Goal: Check status: Check status

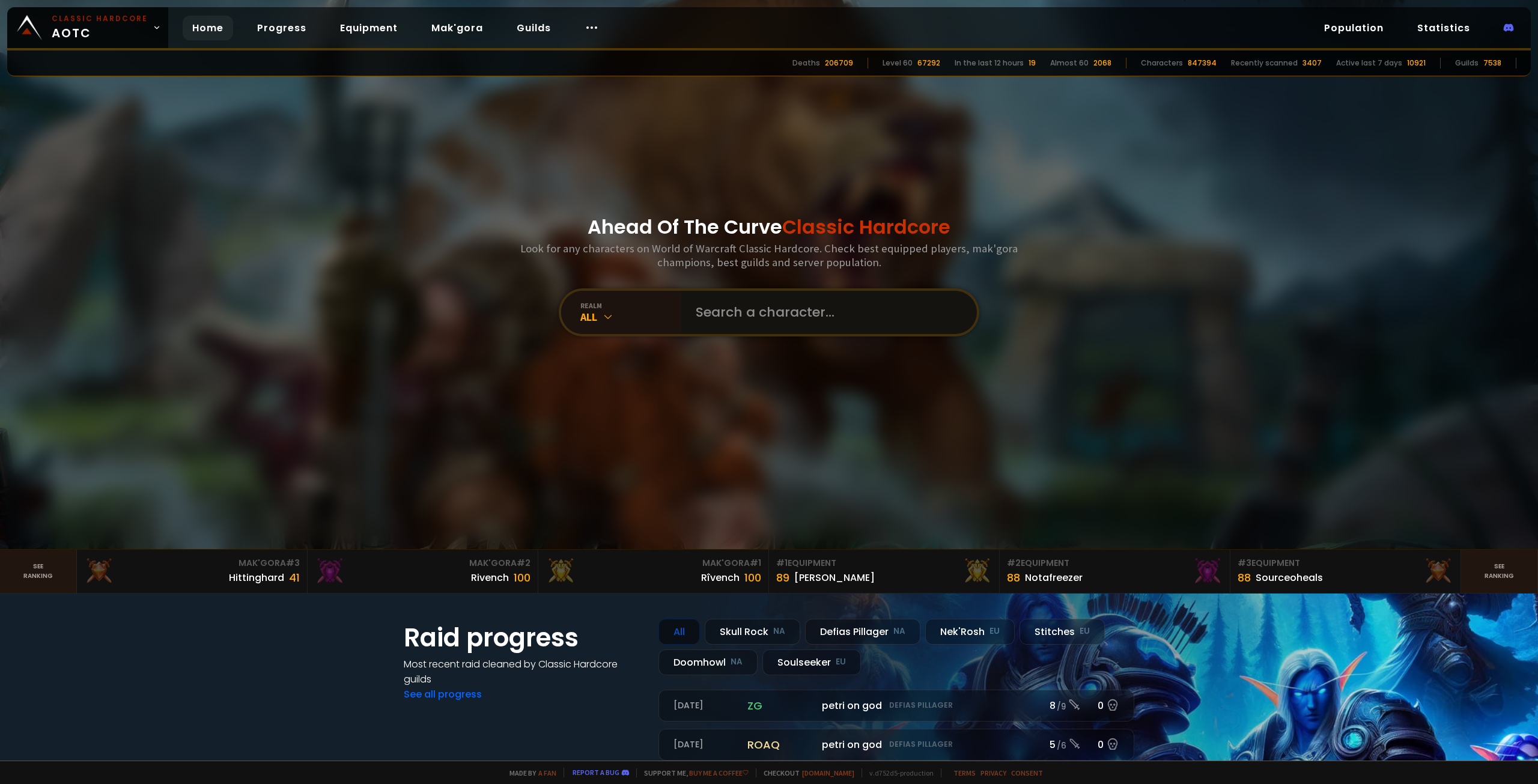
click at [728, 309] on input "text" at bounding box center [826, 312] width 274 height 43
type input "jugger"
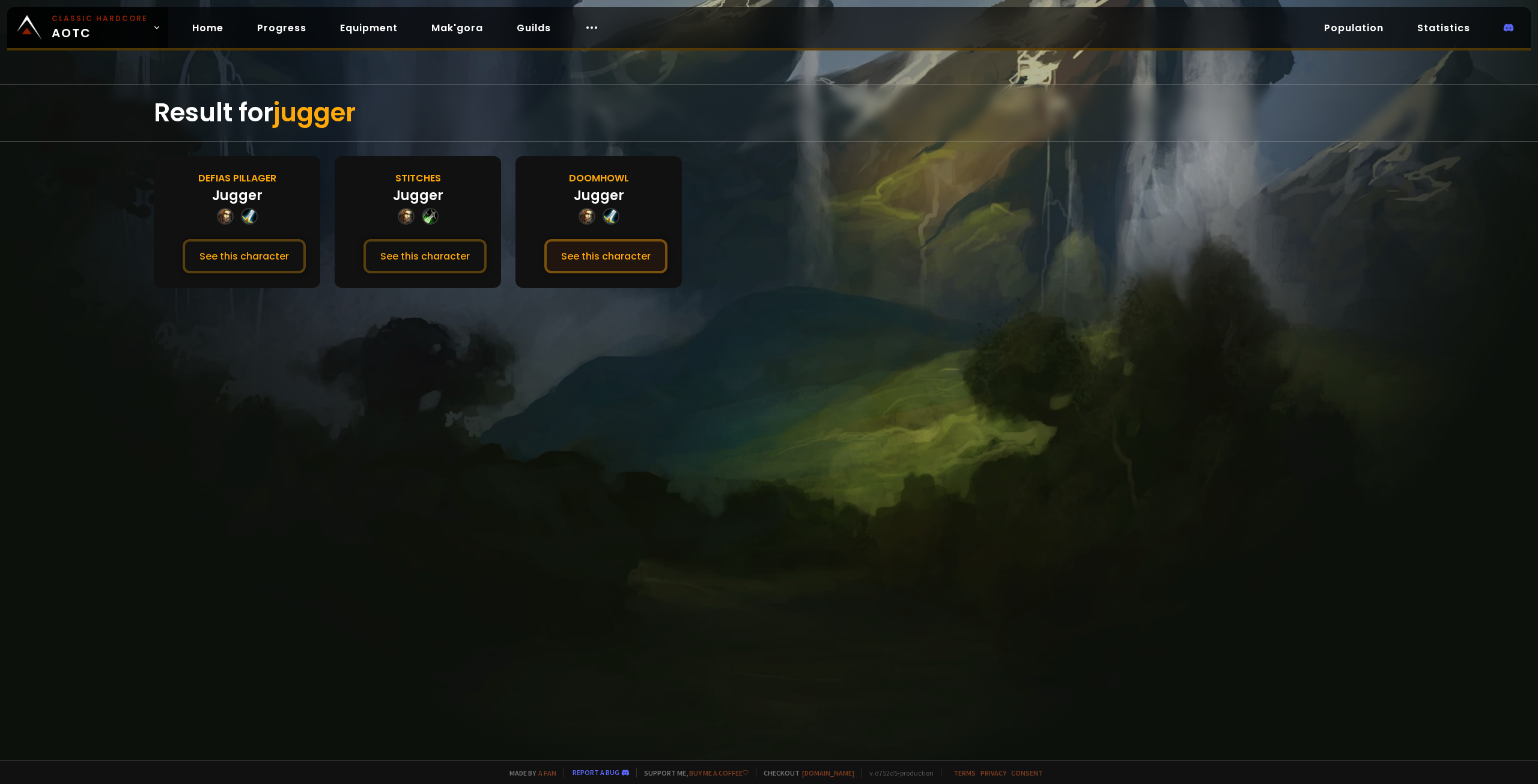
click at [610, 263] on button "See this character" at bounding box center [606, 256] width 123 height 34
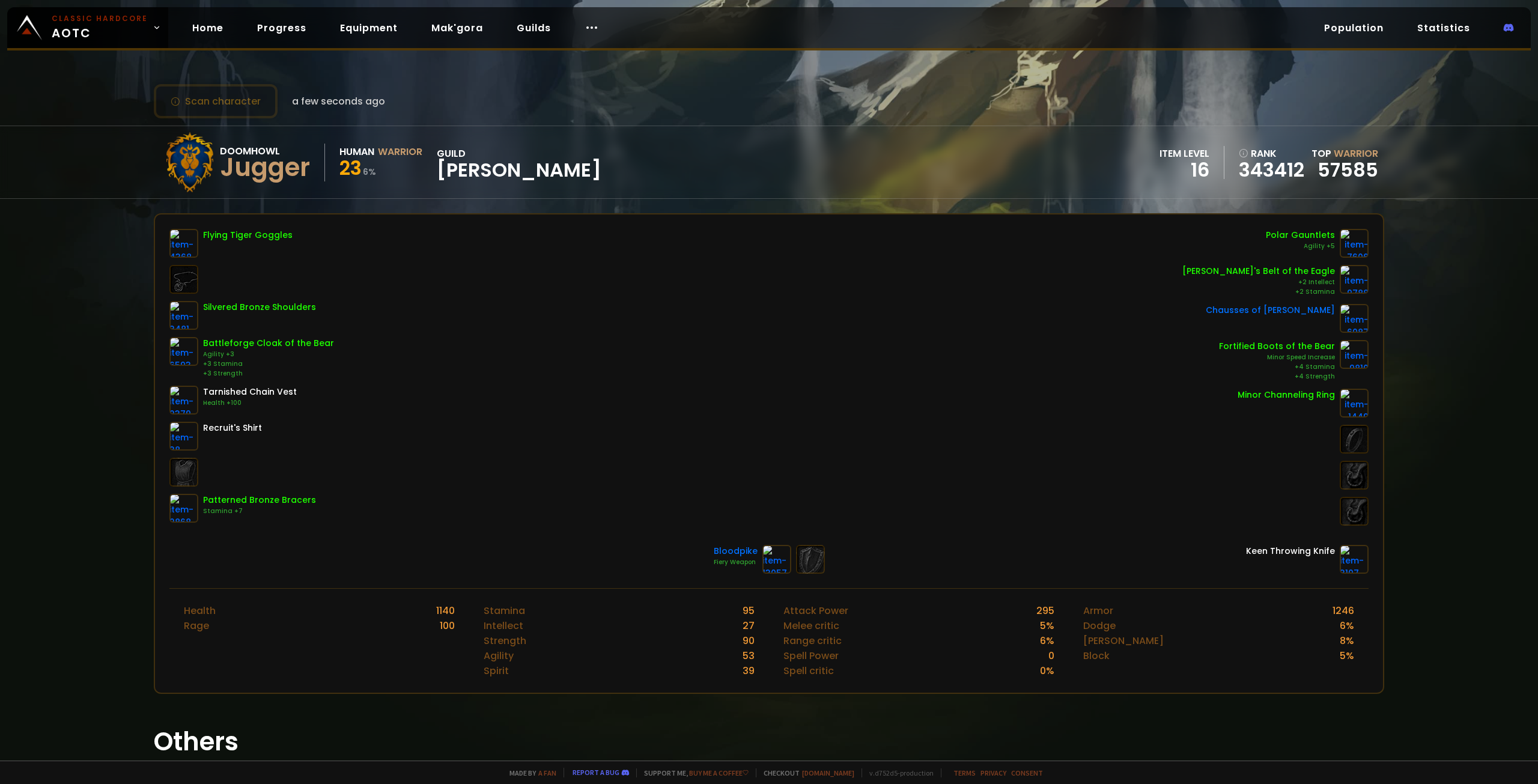
click at [268, 172] on div "Jugger" at bounding box center [264, 167] width 90 height 18
copy div "Jugger"
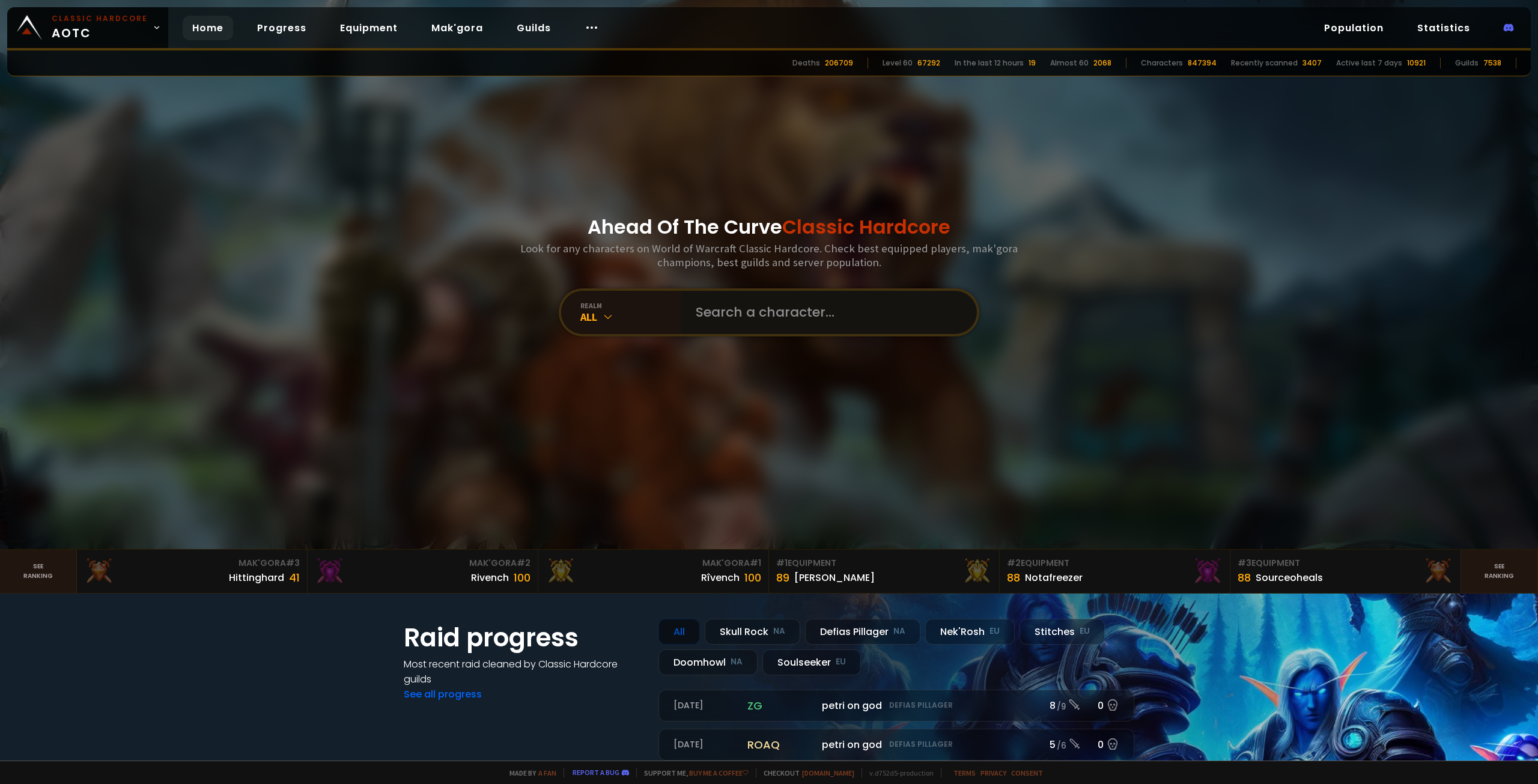
click at [796, 318] on input "text" at bounding box center [826, 312] width 274 height 43
type input "gugge"
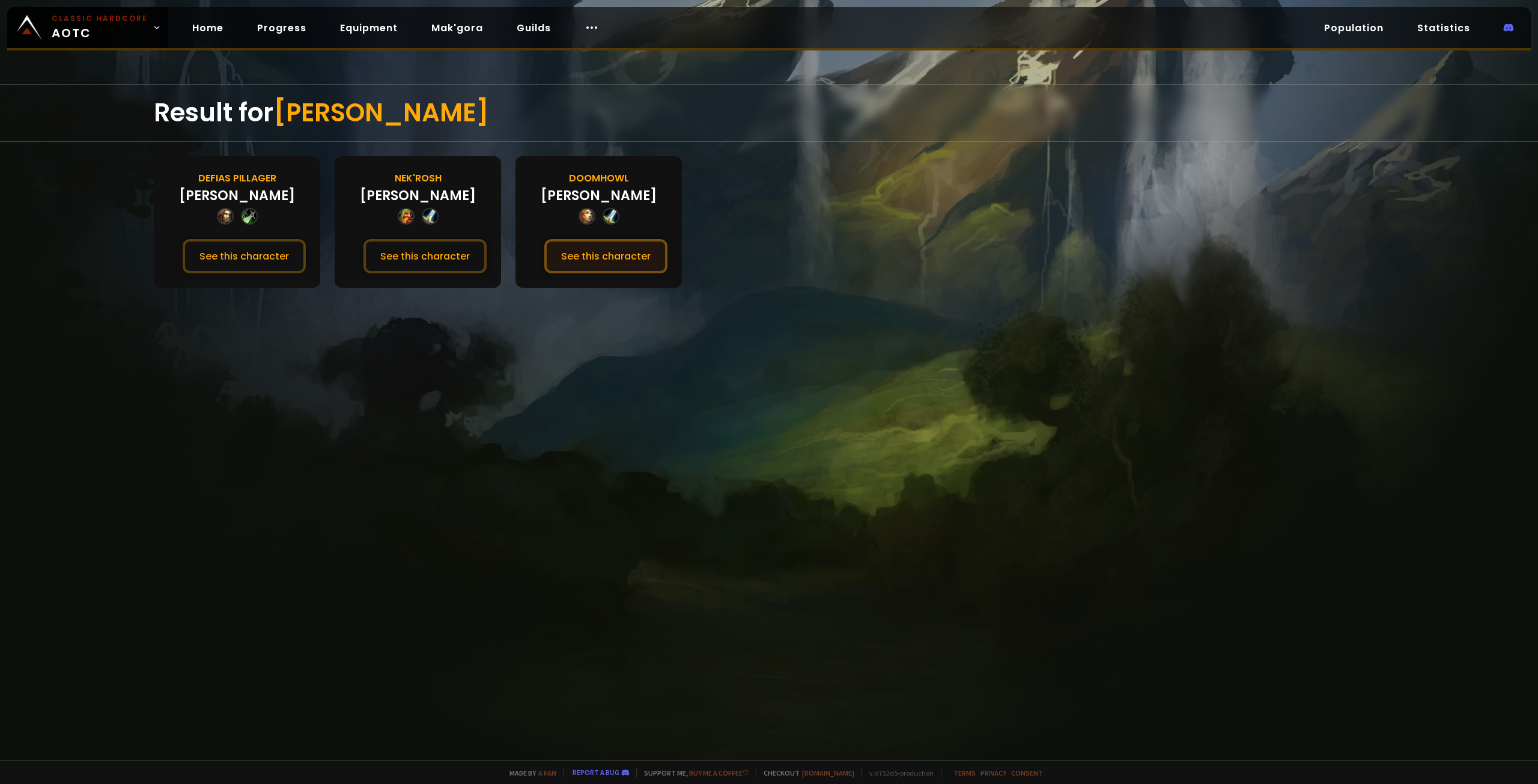
click at [593, 248] on button "See this character" at bounding box center [606, 256] width 123 height 34
